Goal: Task Accomplishment & Management: Use online tool/utility

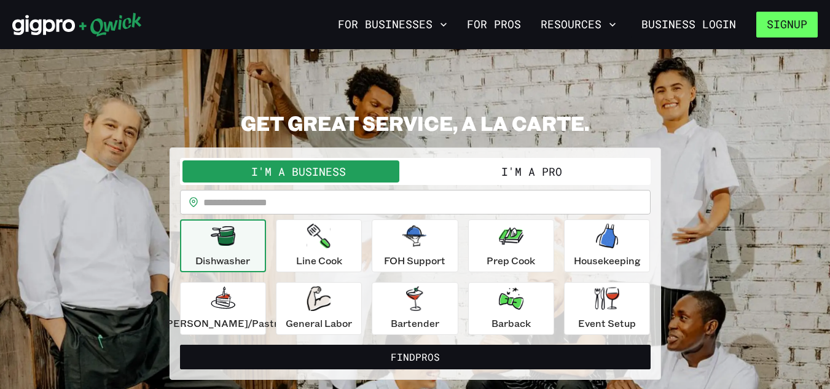
click at [782, 30] on button "Signup" at bounding box center [786, 25] width 61 height 26
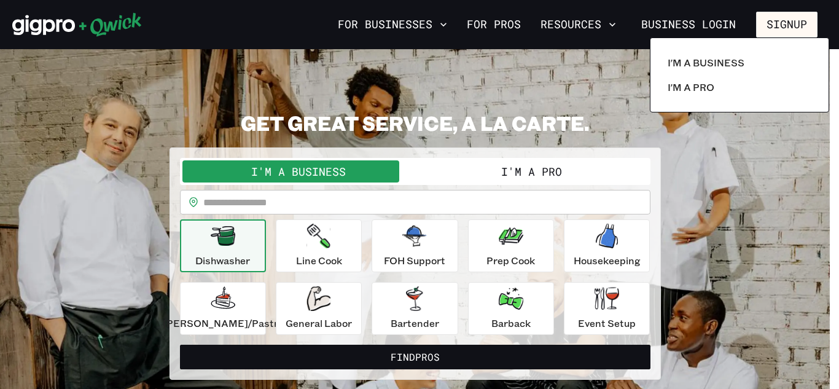
click at [759, 185] on div at bounding box center [419, 194] width 839 height 389
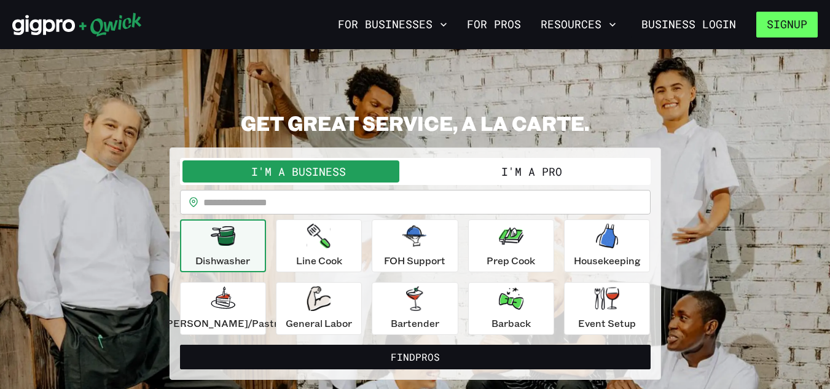
click at [779, 18] on button "Signup" at bounding box center [786, 25] width 61 height 26
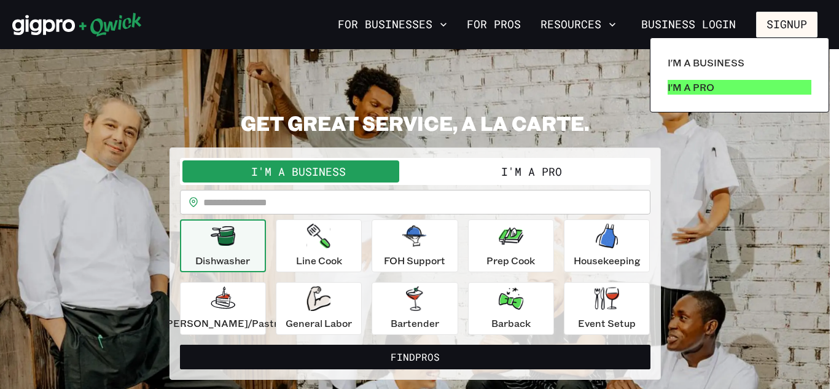
click at [789, 87] on link "I'm a Pro" at bounding box center [740, 87] width 154 height 25
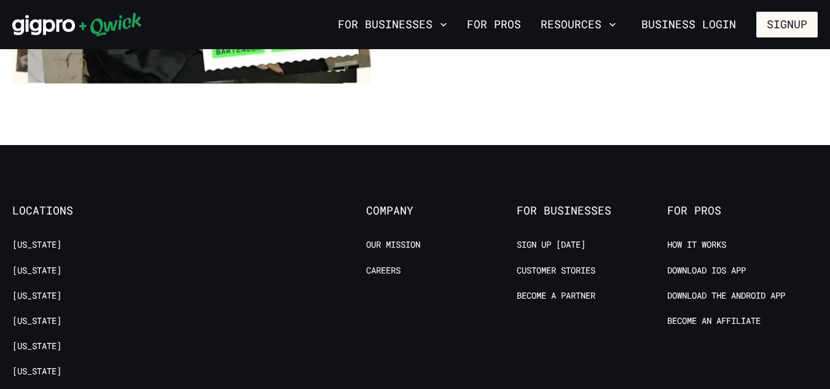
scroll to position [2334, 0]
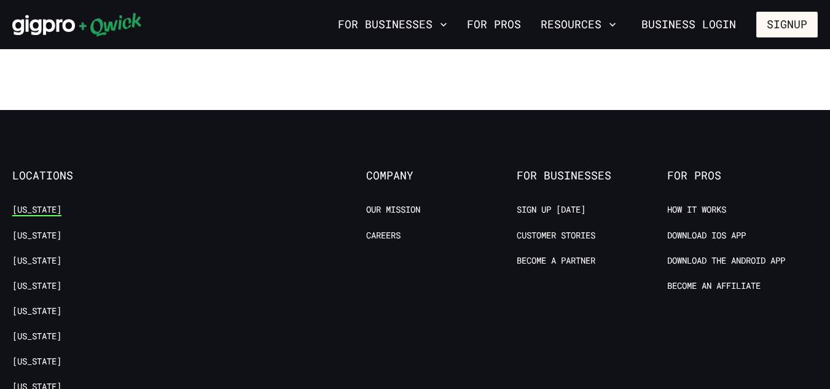
click at [25, 204] on link "[US_STATE]" at bounding box center [36, 210] width 49 height 12
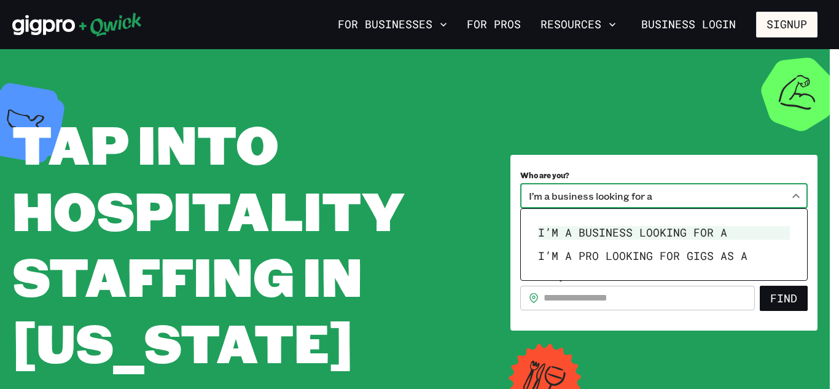
click at [708, 193] on body "**********" at bounding box center [419, 194] width 839 height 389
click at [690, 256] on li "I’m a pro looking for Gigs as a" at bounding box center [664, 255] width 262 height 23
type input "***"
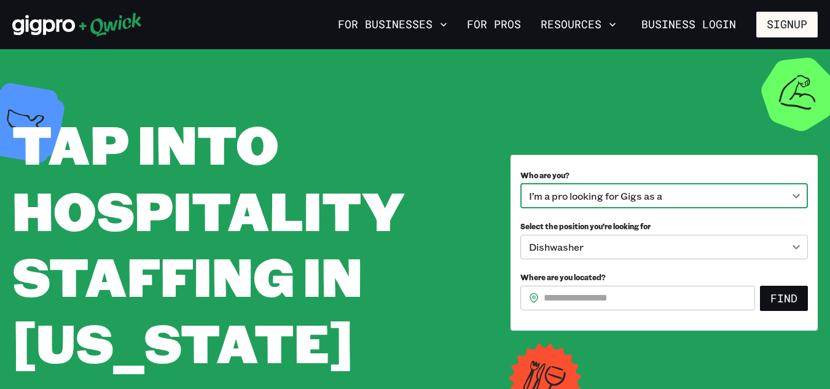
click at [747, 247] on body "**********" at bounding box center [415, 194] width 830 height 389
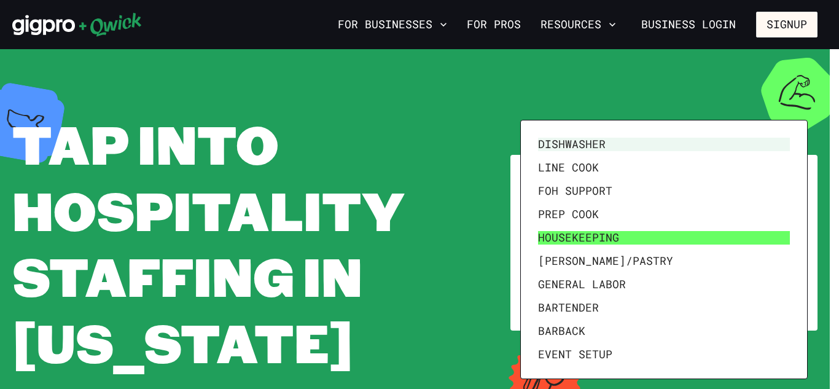
click at [684, 242] on li "Housekeeping" at bounding box center [664, 237] width 262 height 23
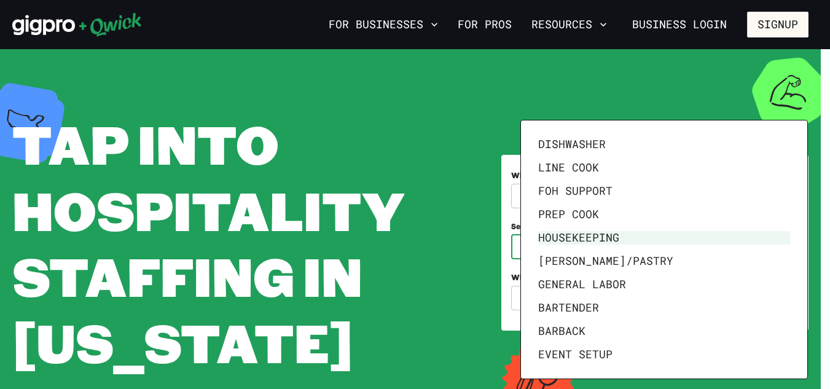
click at [613, 241] on body "**********" at bounding box center [415, 194] width 830 height 389
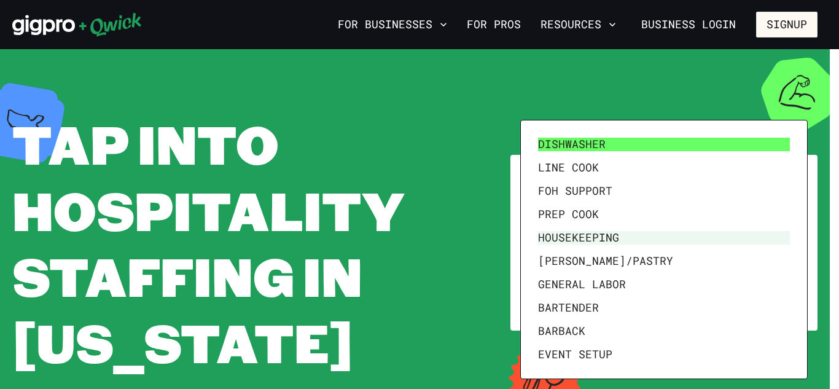
click at [557, 150] on li "Dishwasher" at bounding box center [664, 144] width 262 height 23
type input "**********"
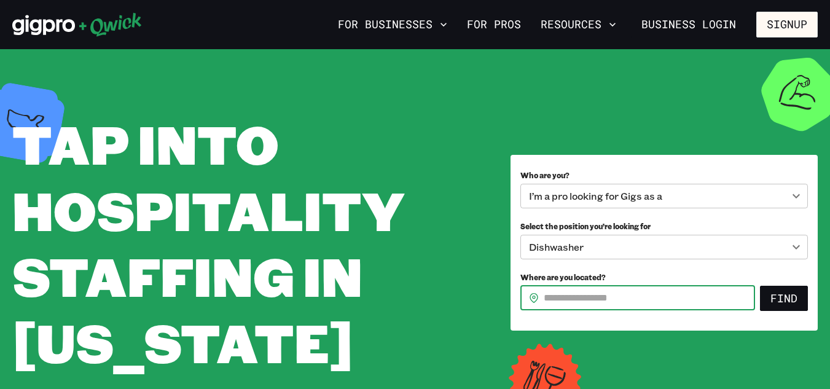
click at [568, 294] on input "Where are you located?" at bounding box center [649, 298] width 211 height 25
type input "*****"
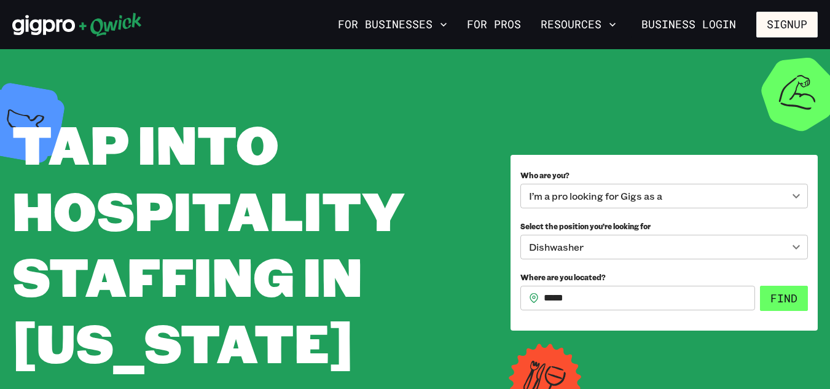
click at [777, 294] on button "Find" at bounding box center [784, 299] width 48 height 26
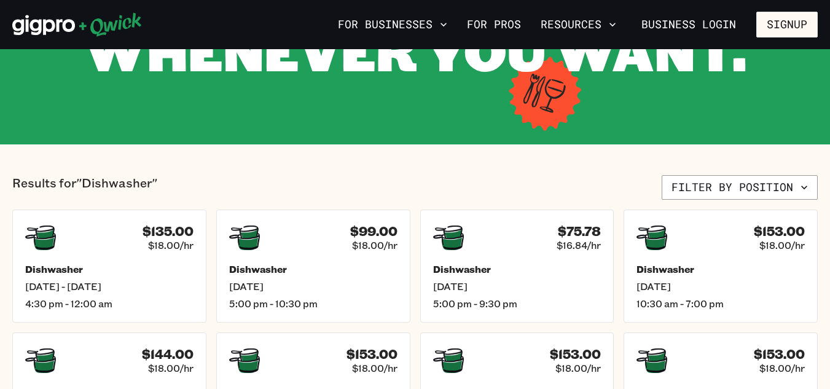
scroll to position [246, 0]
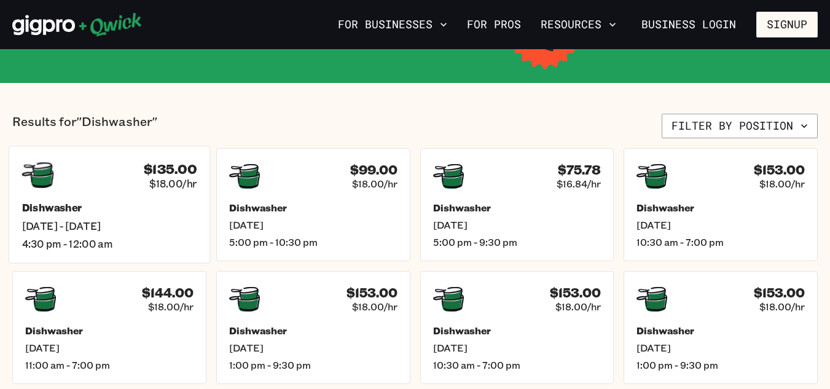
click at [134, 228] on span "[DATE] - [DATE]" at bounding box center [109, 225] width 175 height 13
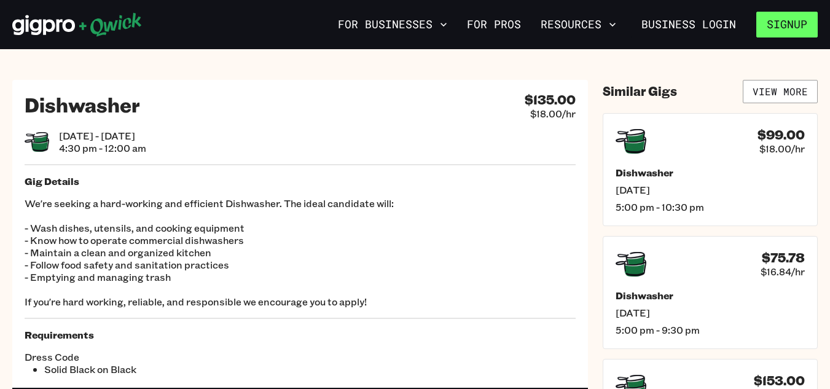
click at [789, 34] on button "Signup" at bounding box center [786, 25] width 61 height 26
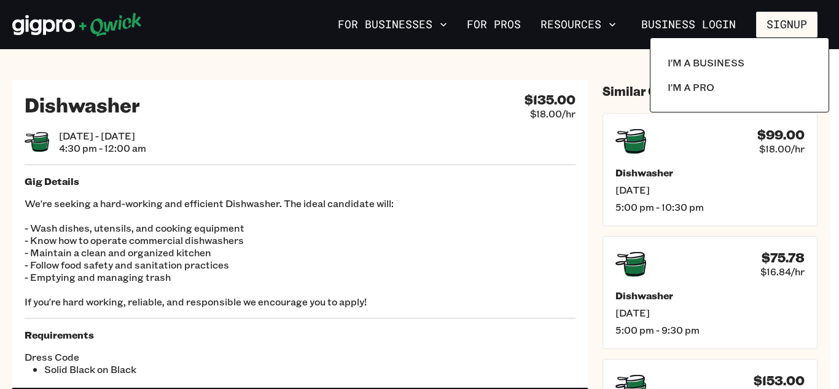
click at [515, 26] on div at bounding box center [419, 194] width 839 height 389
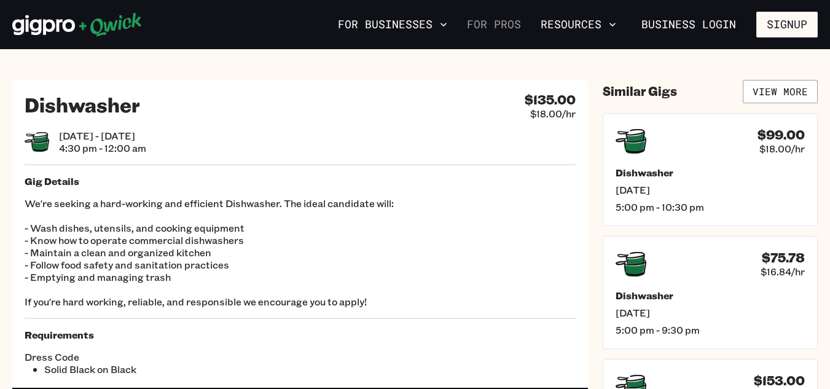
click at [515, 26] on link "For Pros" at bounding box center [494, 24] width 64 height 21
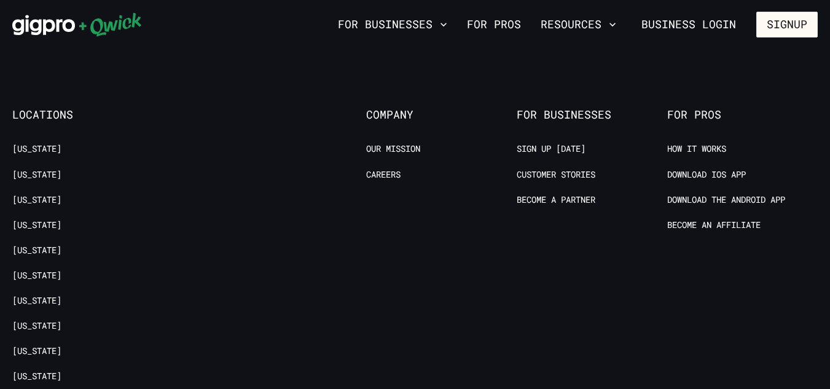
scroll to position [2334, 0]
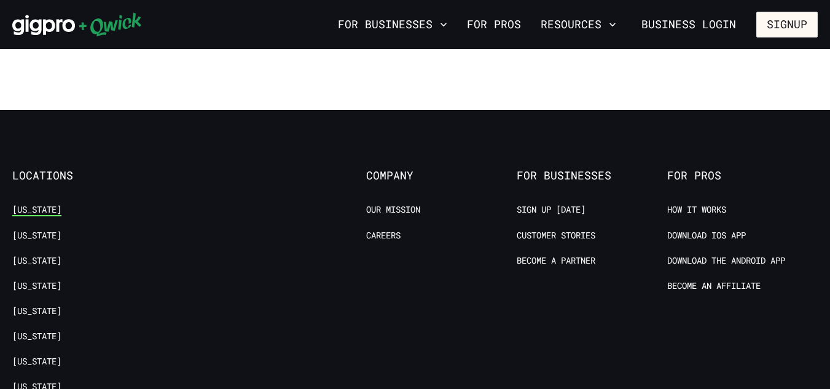
click at [20, 204] on link "[US_STATE]" at bounding box center [36, 210] width 49 height 12
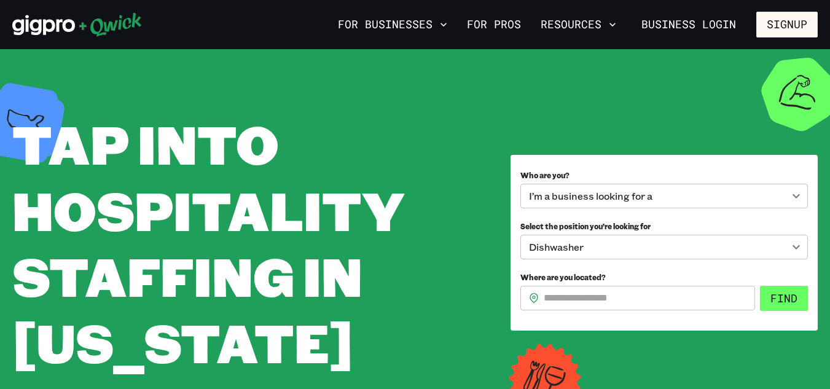
click at [786, 297] on button "Find" at bounding box center [784, 299] width 48 height 26
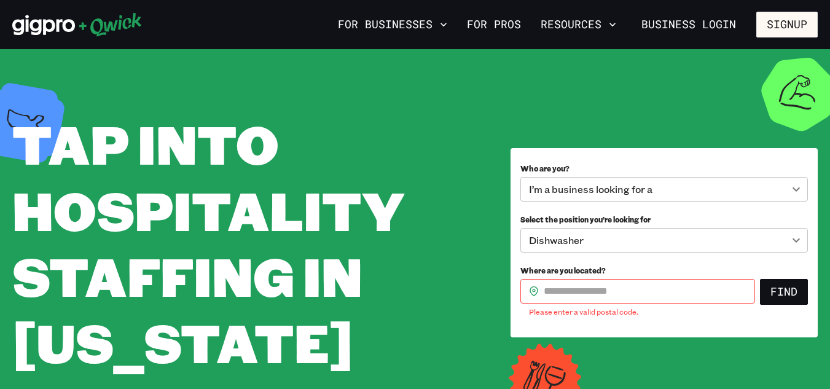
click at [647, 292] on input "Where are you located?" at bounding box center [649, 291] width 211 height 25
type input "*****"
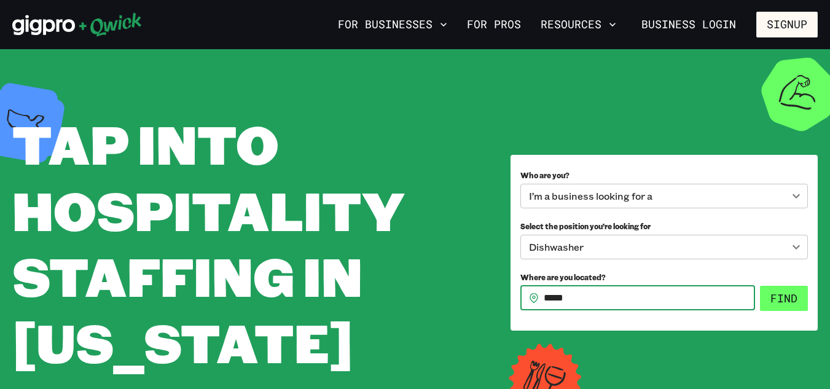
click at [780, 303] on button "Find" at bounding box center [784, 299] width 48 height 26
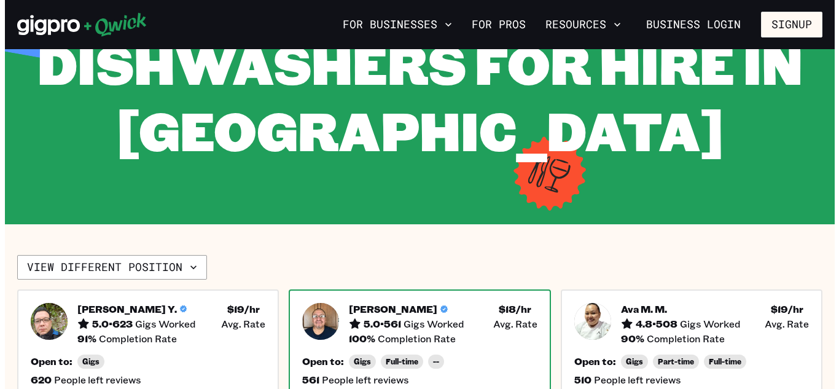
scroll to position [123, 0]
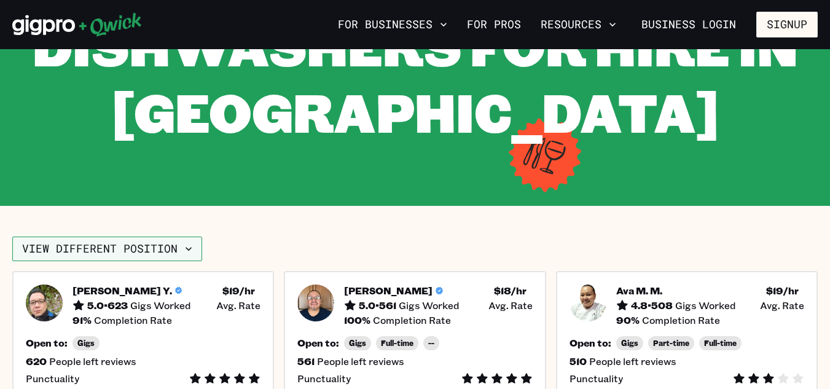
click at [189, 247] on icon "button" at bounding box center [188, 249] width 12 height 12
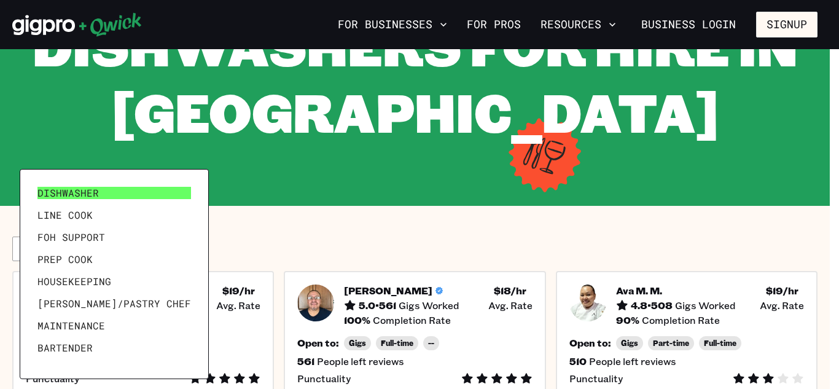
click at [113, 193] on link "Dishwasher" at bounding box center [114, 193] width 163 height 22
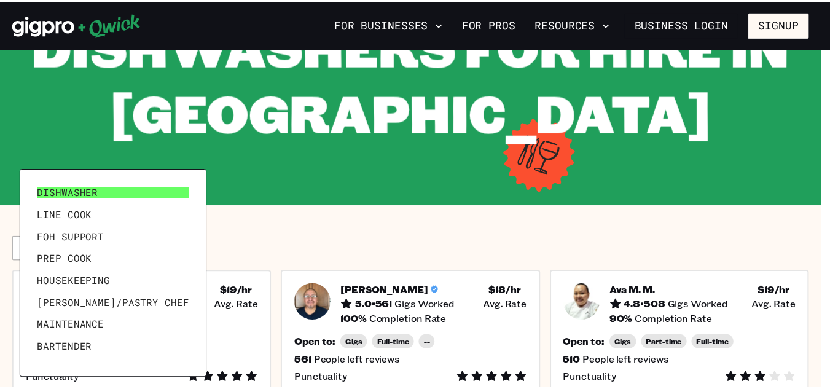
scroll to position [0, 0]
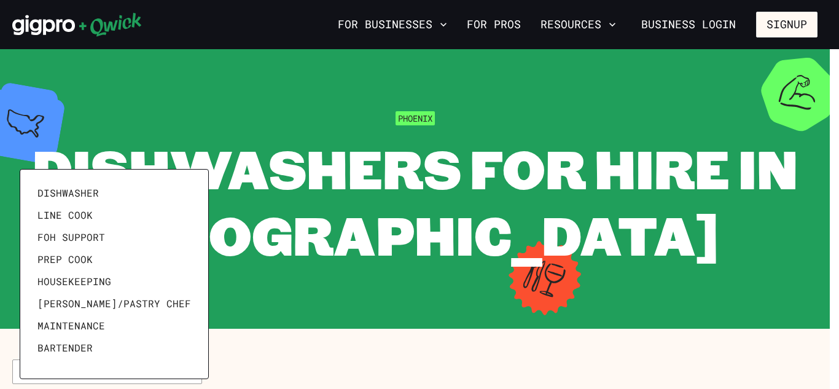
click at [483, 185] on div at bounding box center [419, 194] width 839 height 389
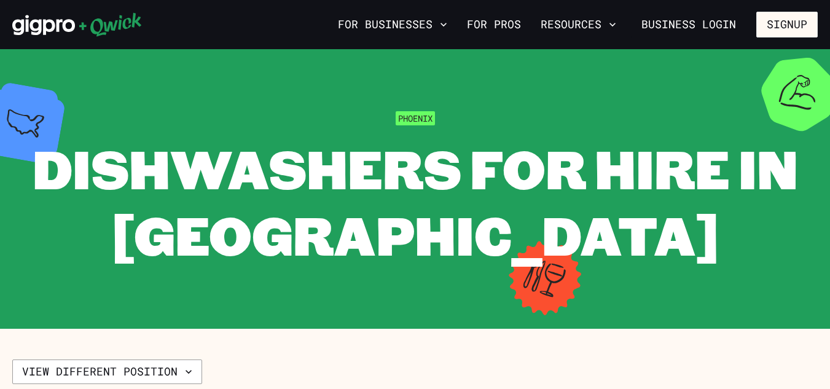
click at [60, 29] on icon at bounding box center [77, 24] width 130 height 25
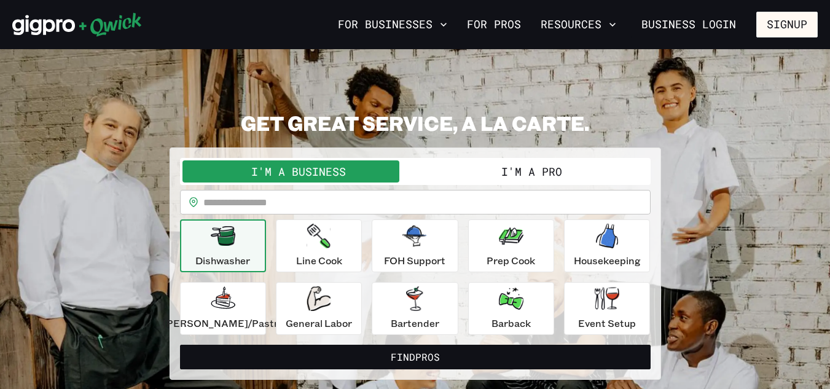
click at [507, 167] on button "I'm a Pro" at bounding box center [531, 171] width 233 height 22
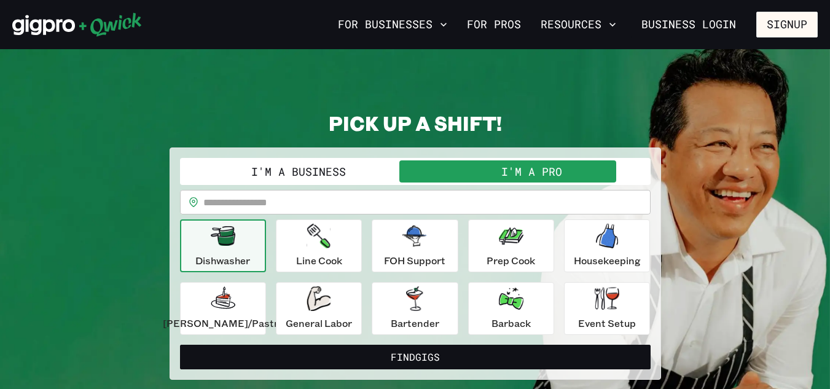
click at [260, 201] on input "text" at bounding box center [426, 202] width 447 height 25
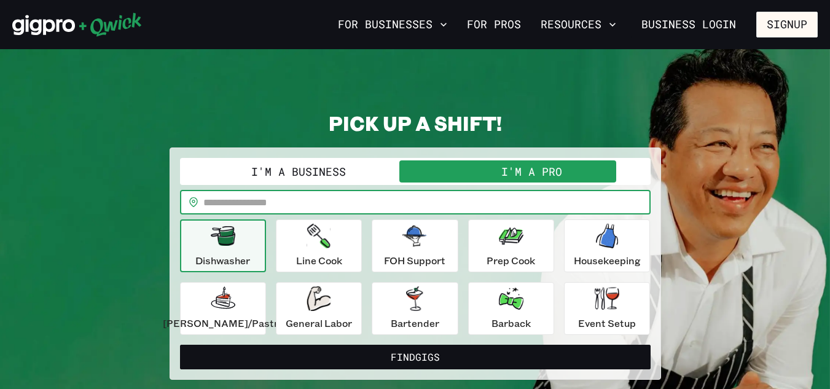
type input "*****"
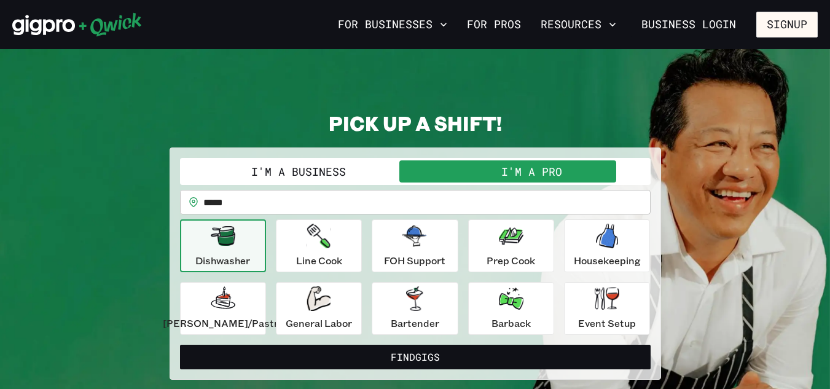
click at [250, 253] on p "Dishwasher" at bounding box center [222, 260] width 55 height 15
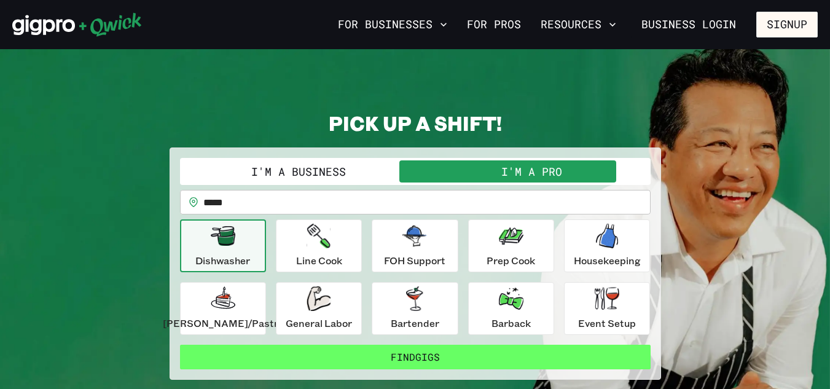
click at [427, 354] on button "Find Gigs" at bounding box center [415, 357] width 470 height 25
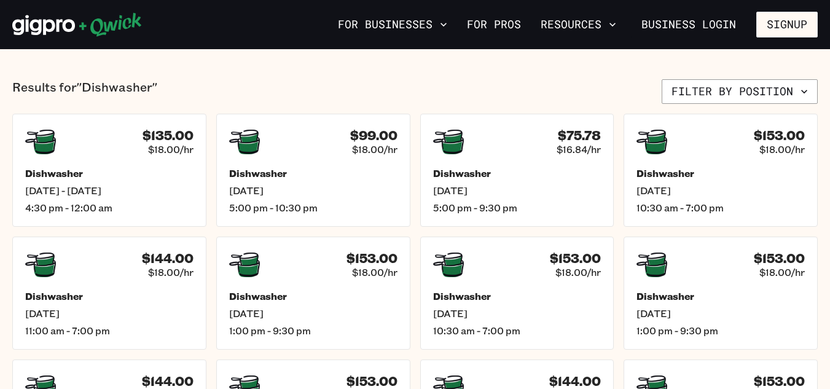
scroll to position [307, 0]
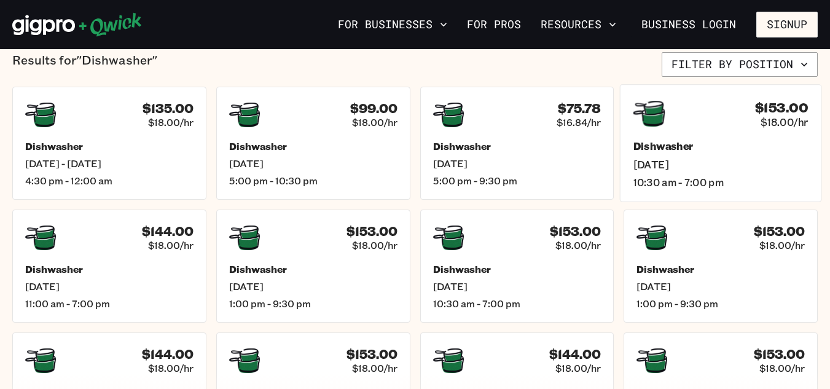
click at [687, 144] on h5 "Dishwasher" at bounding box center [720, 146] width 175 height 13
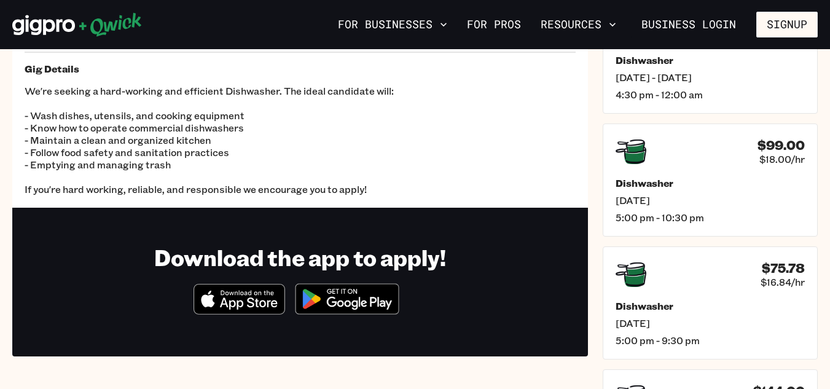
scroll to position [123, 0]
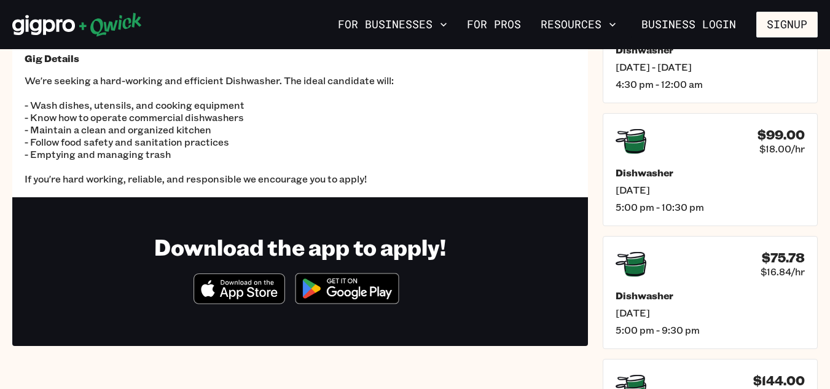
click at [343, 295] on img at bounding box center [346, 288] width 119 height 46
